Goal: Use online tool/utility: Utilize a website feature to perform a specific function

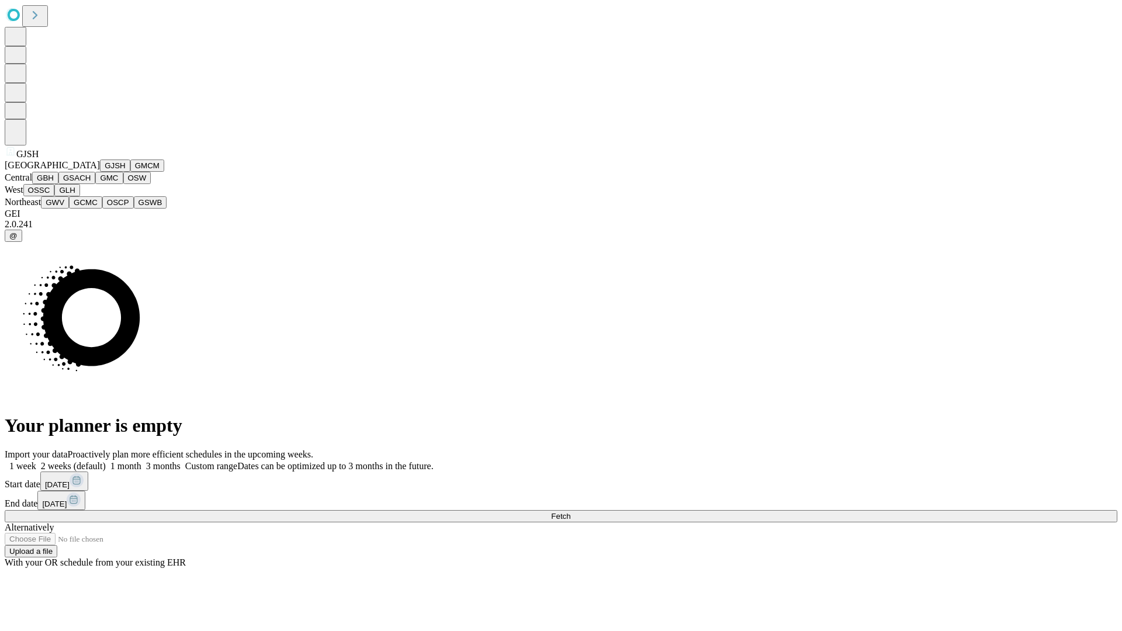
click at [100, 172] on button "GJSH" at bounding box center [115, 166] width 30 height 12
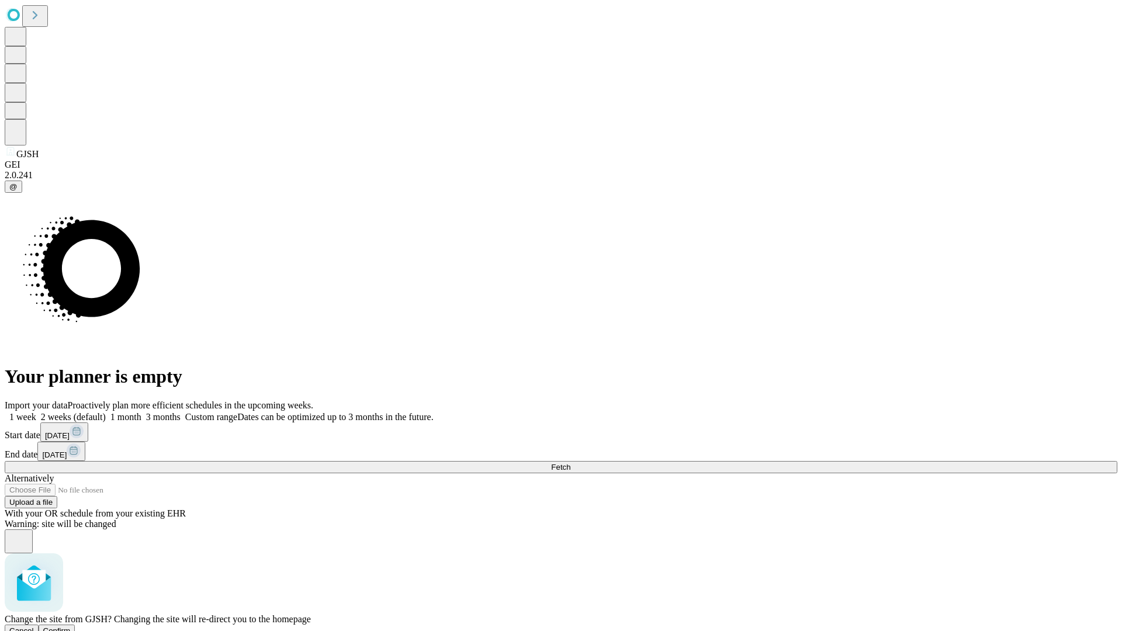
click at [71, 626] on span "Confirm" at bounding box center [56, 630] width 27 height 9
click at [106, 412] on label "2 weeks (default)" at bounding box center [71, 417] width 70 height 10
click at [570, 463] on span "Fetch" at bounding box center [560, 467] width 19 height 9
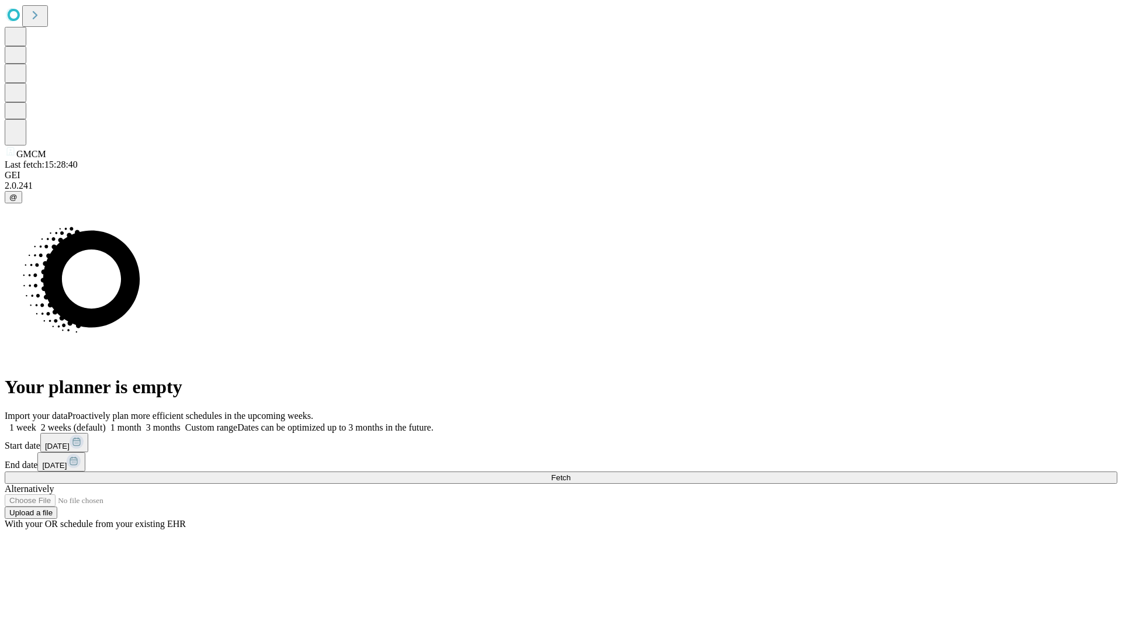
click at [106, 423] on label "2 weeks (default)" at bounding box center [71, 428] width 70 height 10
click at [570, 473] on span "Fetch" at bounding box center [560, 477] width 19 height 9
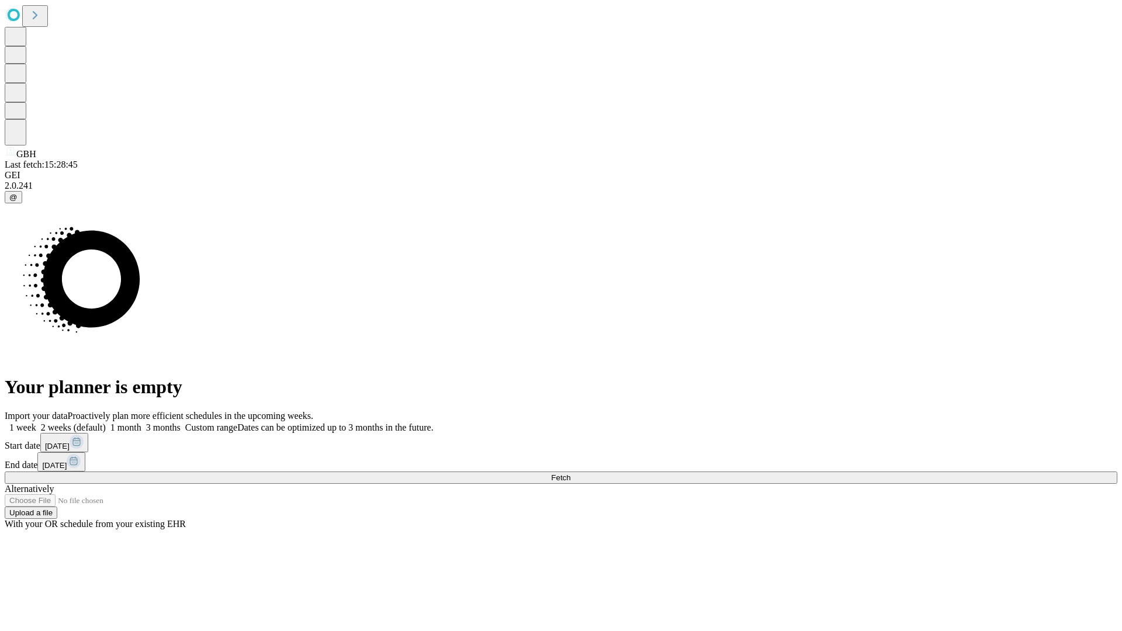
click at [570, 473] on span "Fetch" at bounding box center [560, 477] width 19 height 9
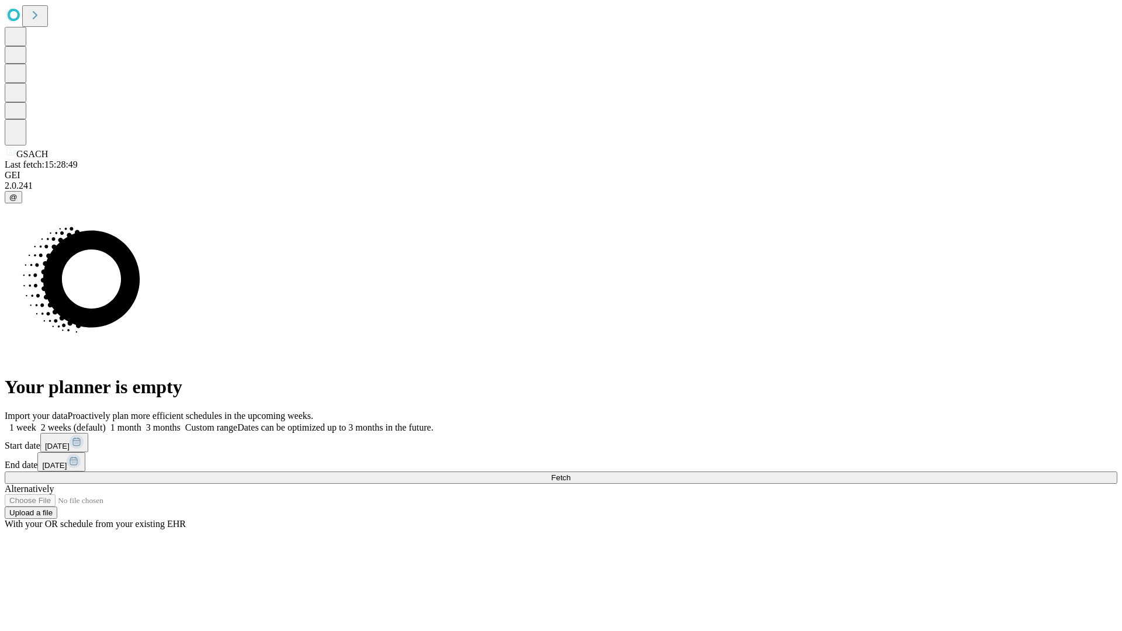
click at [106, 423] on label "2 weeks (default)" at bounding box center [71, 428] width 70 height 10
click at [570, 473] on span "Fetch" at bounding box center [560, 477] width 19 height 9
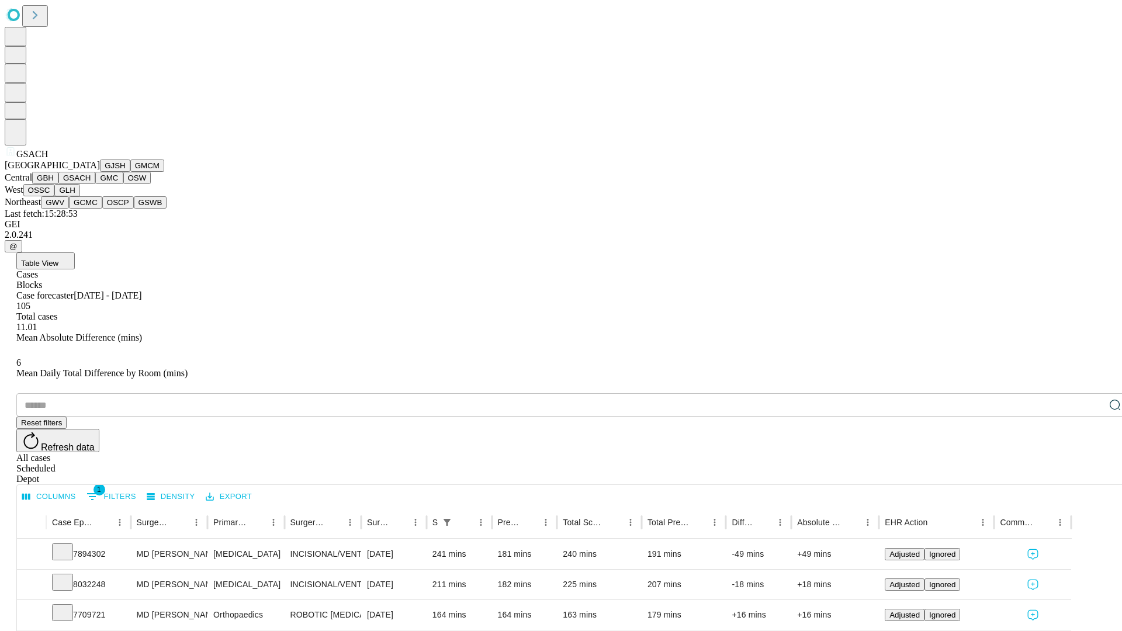
click at [95, 184] on button "GMC" at bounding box center [108, 178] width 27 height 12
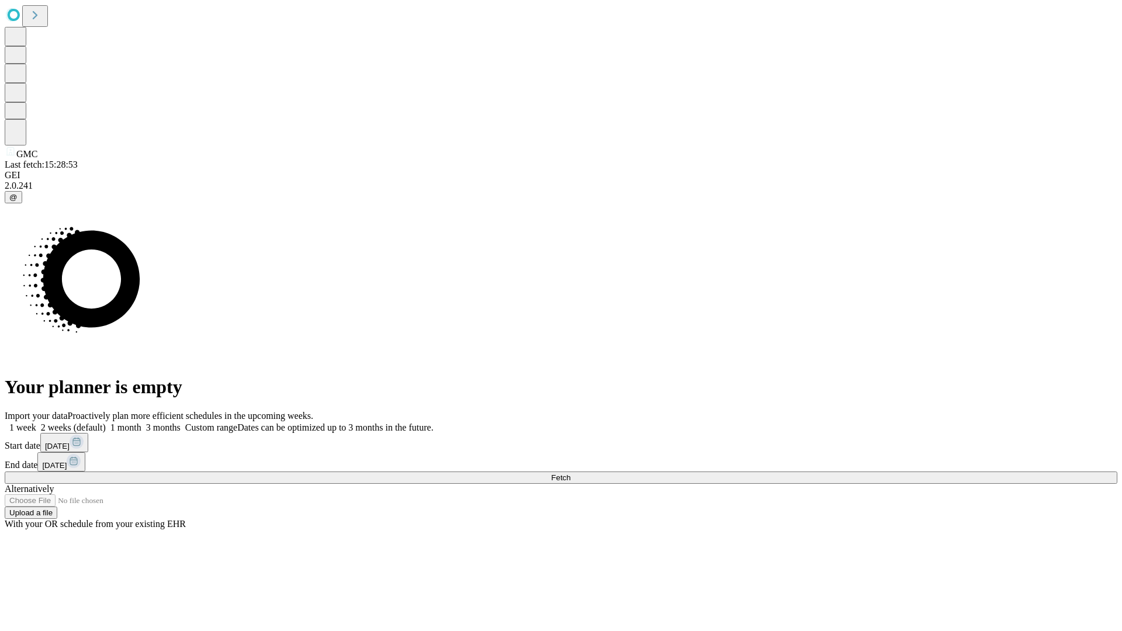
click at [106, 423] on label "2 weeks (default)" at bounding box center [71, 428] width 70 height 10
click at [570, 473] on span "Fetch" at bounding box center [560, 477] width 19 height 9
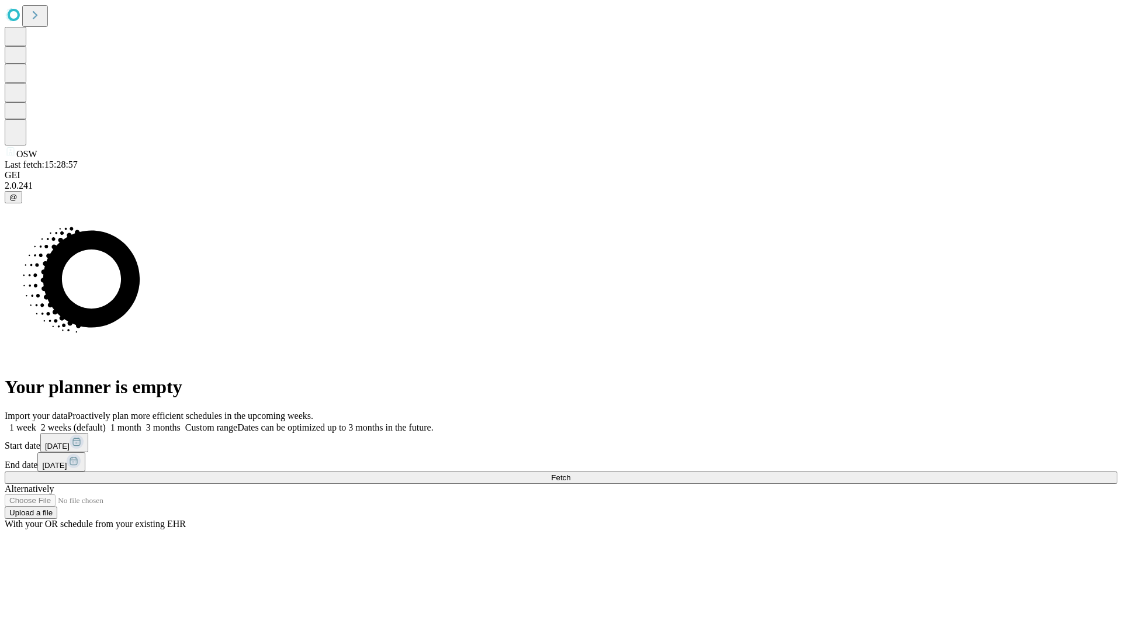
click at [106, 423] on label "2 weeks (default)" at bounding box center [71, 428] width 70 height 10
click at [570, 473] on span "Fetch" at bounding box center [560, 477] width 19 height 9
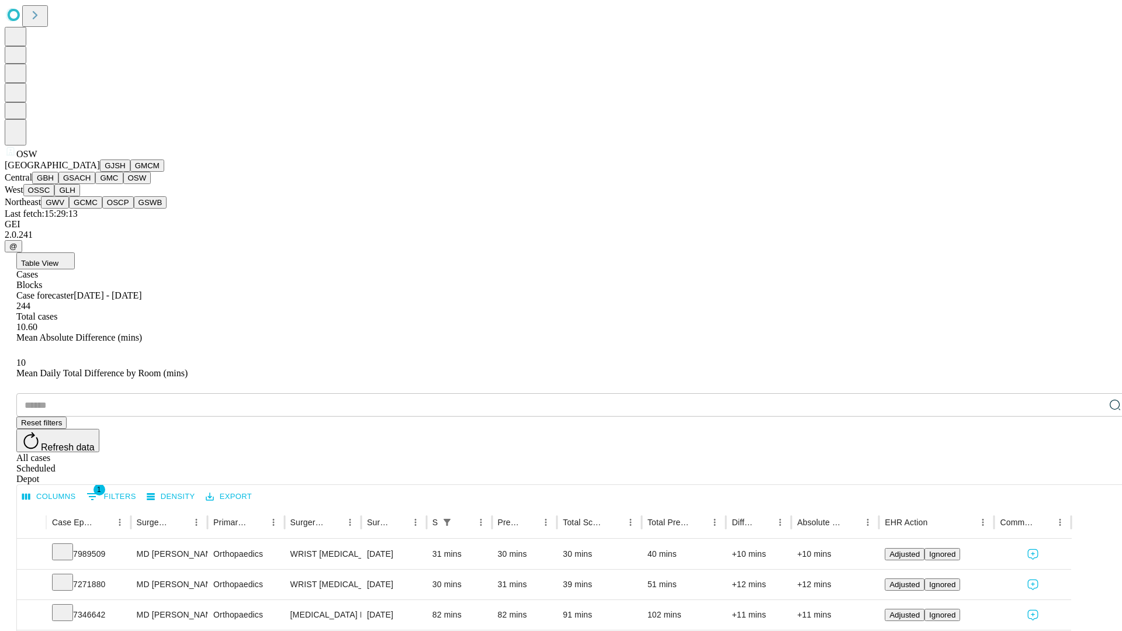
click at [55, 196] on button "OSSC" at bounding box center [39, 190] width 32 height 12
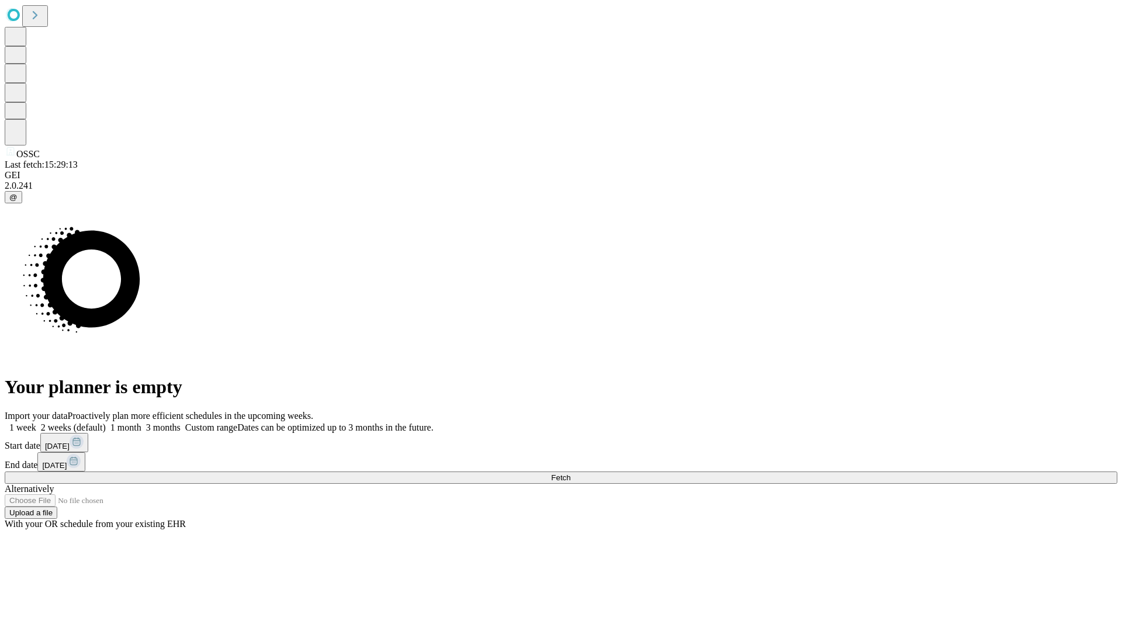
click at [570, 473] on span "Fetch" at bounding box center [560, 477] width 19 height 9
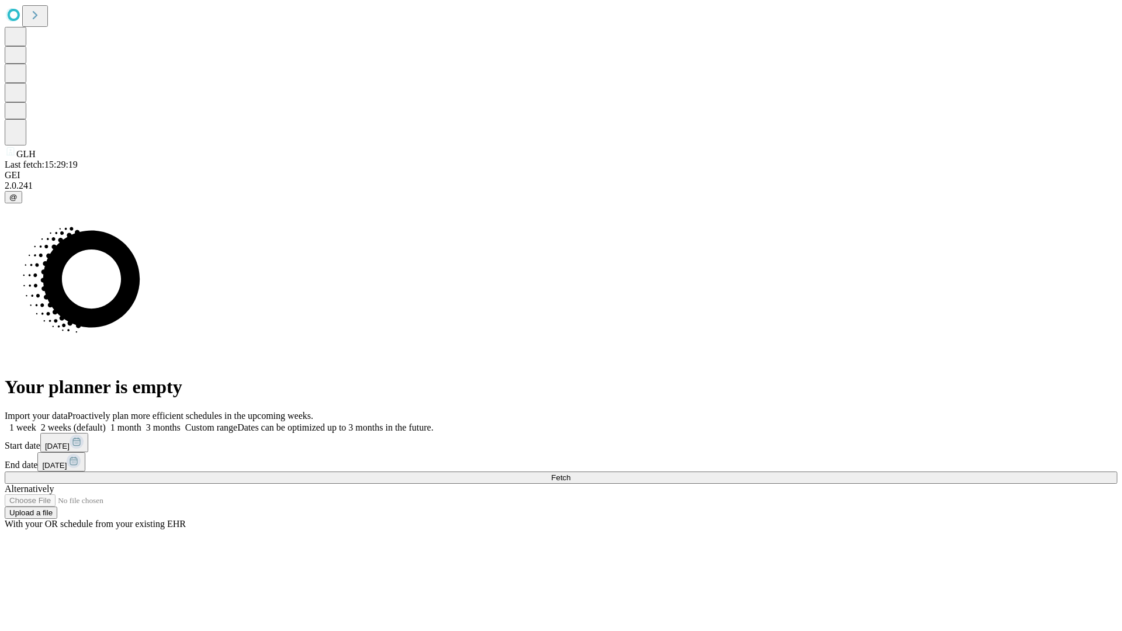
click at [106, 423] on label "2 weeks (default)" at bounding box center [71, 428] width 70 height 10
click at [570, 473] on span "Fetch" at bounding box center [560, 477] width 19 height 9
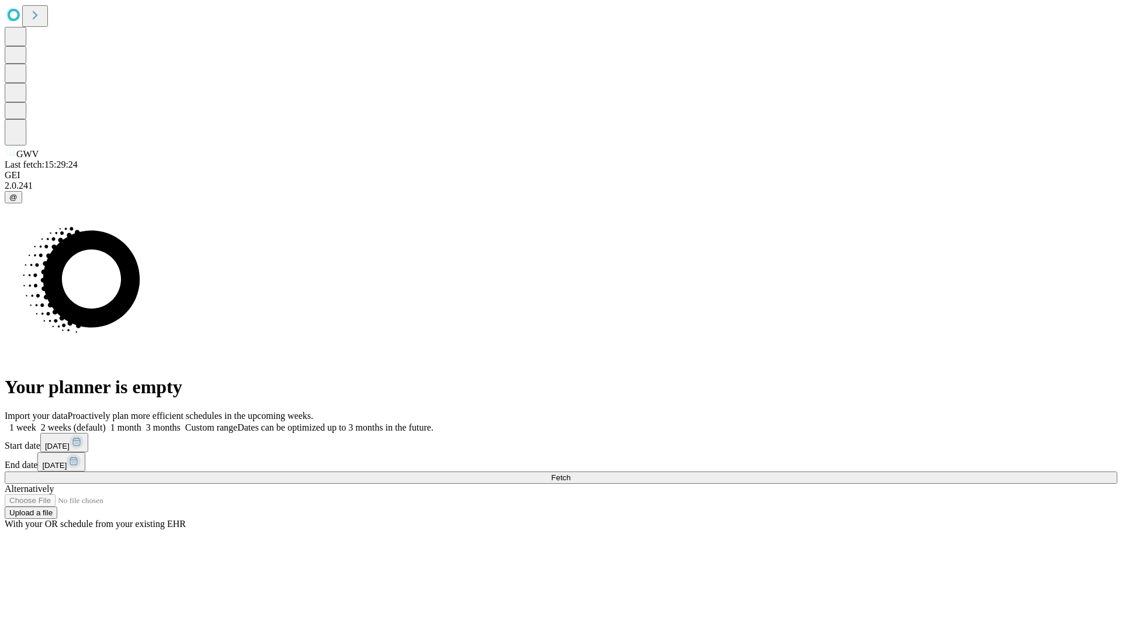
click at [106, 423] on label "2 weeks (default)" at bounding box center [71, 428] width 70 height 10
click at [570, 473] on span "Fetch" at bounding box center [560, 477] width 19 height 9
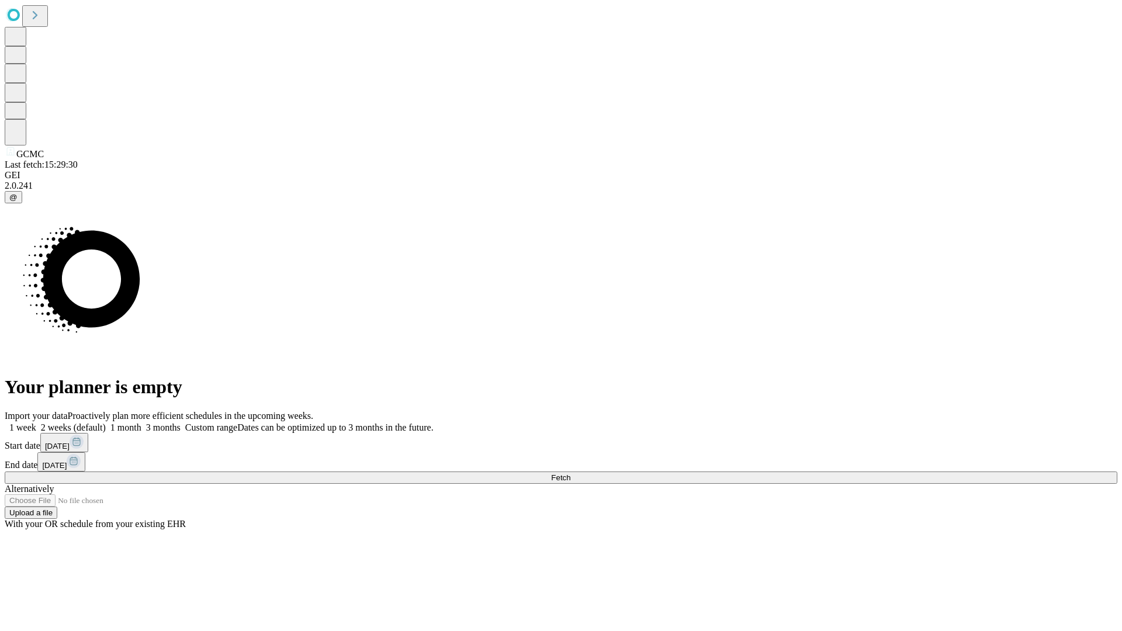
click at [106, 423] on label "2 weeks (default)" at bounding box center [71, 428] width 70 height 10
click at [570, 473] on span "Fetch" at bounding box center [560, 477] width 19 height 9
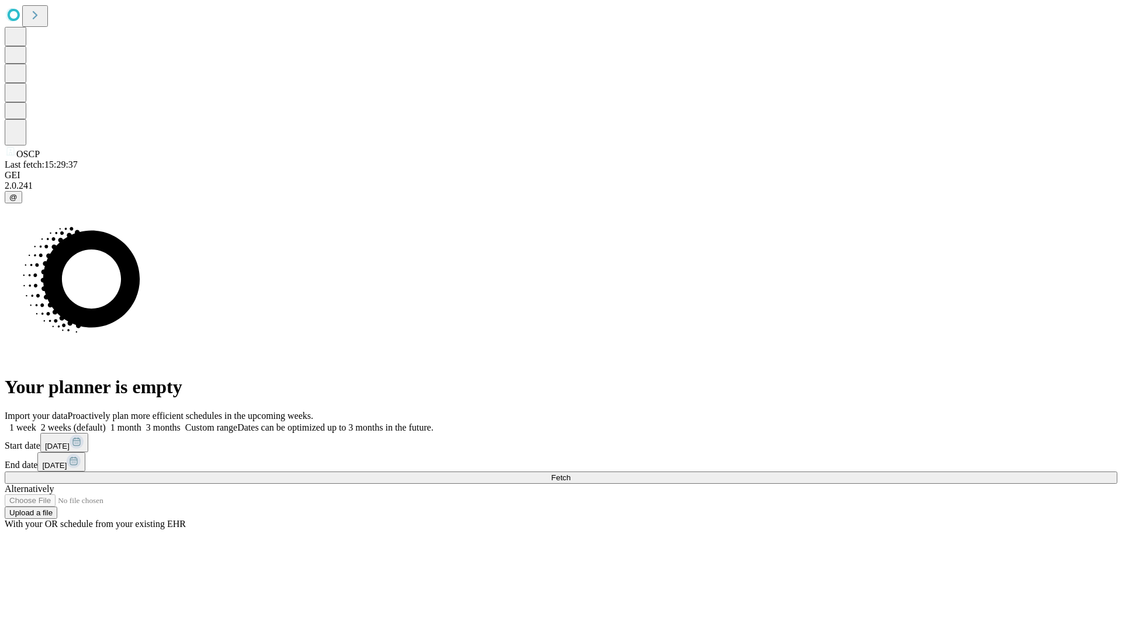
click at [106, 423] on label "2 weeks (default)" at bounding box center [71, 428] width 70 height 10
click at [570, 473] on span "Fetch" at bounding box center [560, 477] width 19 height 9
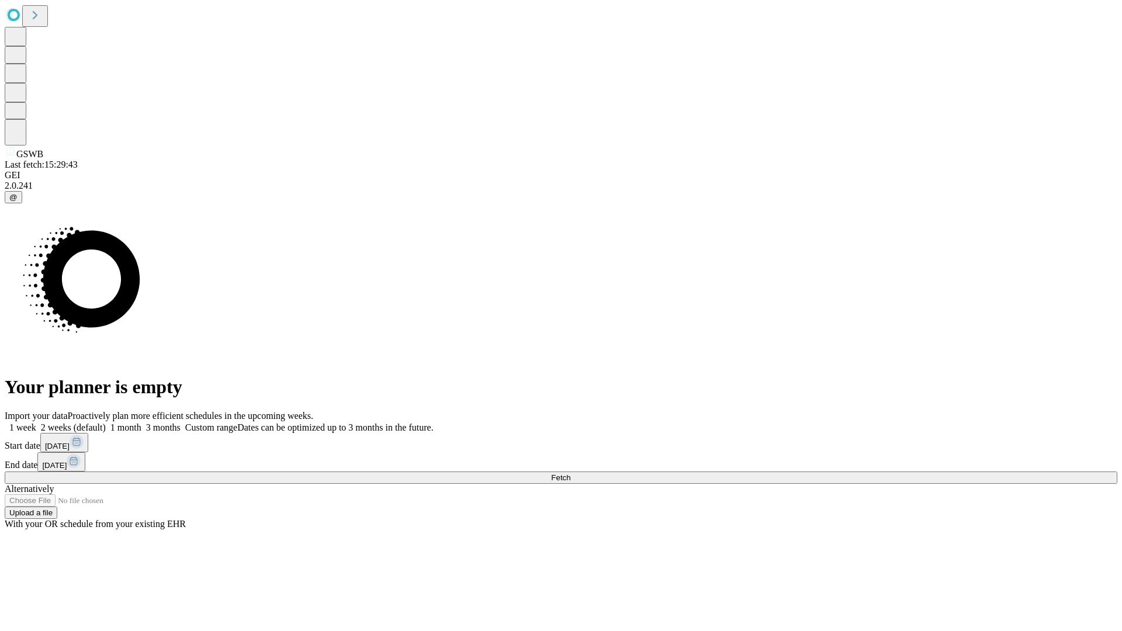
click at [106, 423] on label "2 weeks (default)" at bounding box center [71, 428] width 70 height 10
click at [570, 473] on span "Fetch" at bounding box center [560, 477] width 19 height 9
